Goal: Task Accomplishment & Management: Use online tool/utility

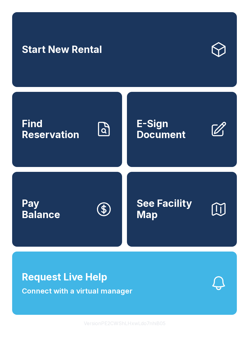
click at [104, 214] on icon at bounding box center [103, 208] width 17 height 17
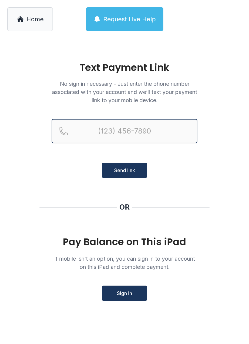
click at [145, 124] on input "Reservation phone number" at bounding box center [125, 131] width 146 height 24
type input "[PHONE_NUMBER]"
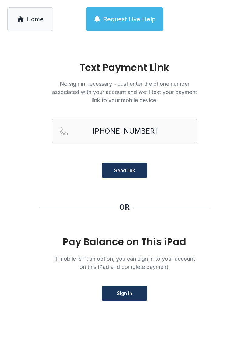
click at [44, 222] on main "Text Payment Link No sign in necessary - Just enter the phone number associated…" at bounding box center [124, 190] width 249 height 305
click at [73, 233] on main "Text Payment Link No sign in necessary - Just enter the phone number associated…" at bounding box center [124, 190] width 249 height 305
click at [130, 173] on span "Send link" at bounding box center [124, 169] width 21 height 7
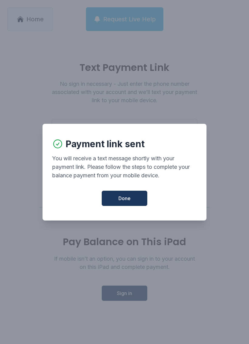
click at [134, 200] on button "Done" at bounding box center [125, 197] width 46 height 15
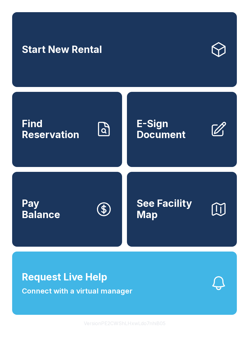
click at [69, 229] on link "Pay Balance" at bounding box center [67, 209] width 110 height 75
